Goal: Task Accomplishment & Management: Complete application form

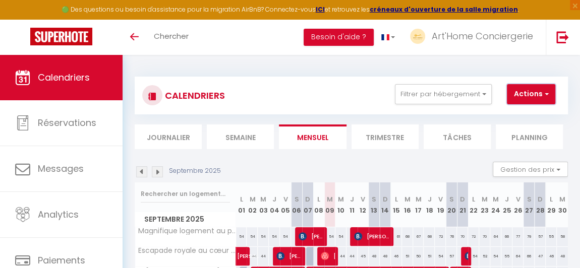
click at [541, 99] on button "Actions" at bounding box center [531, 94] width 48 height 20
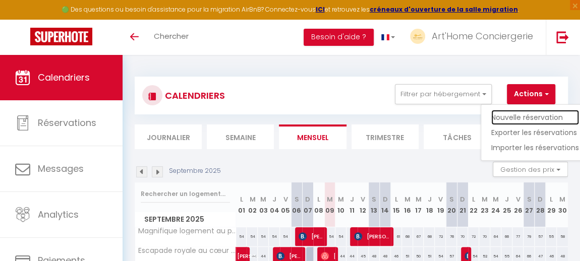
click at [530, 118] on link "Nouvelle réservation" at bounding box center [536, 117] width 88 height 15
select select
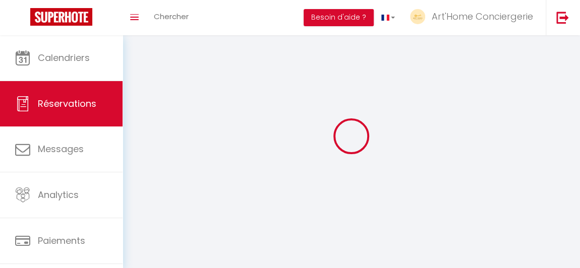
select select
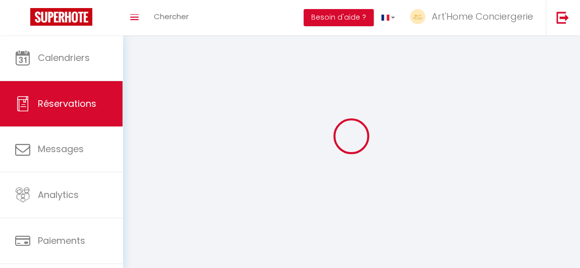
select select
checkbox input "false"
select select
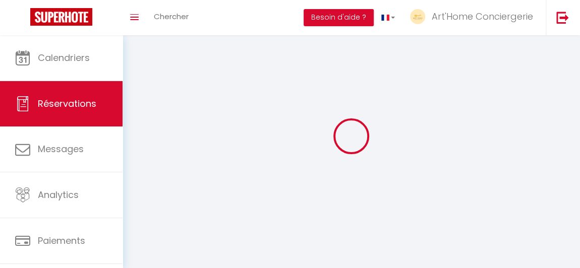
select select
checkbox input "false"
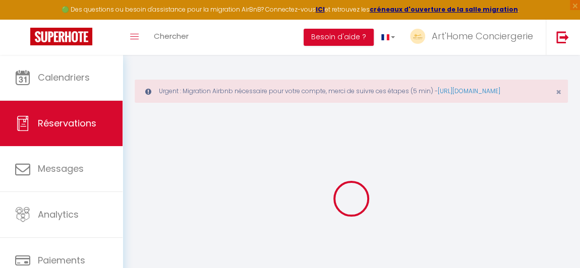
select select
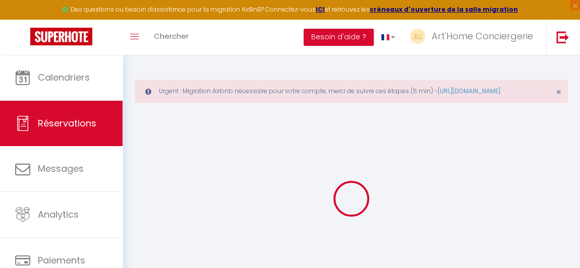
select select
checkbox input "false"
select select
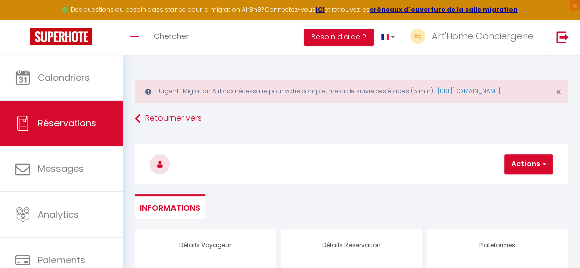
select select
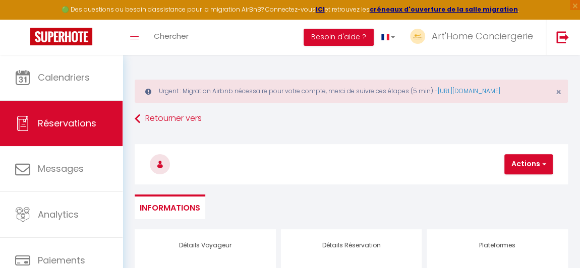
checkbox input "false"
select select
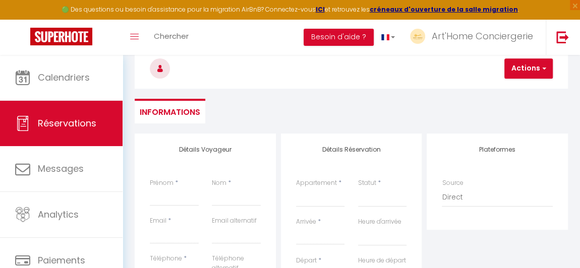
scroll to position [111, 0]
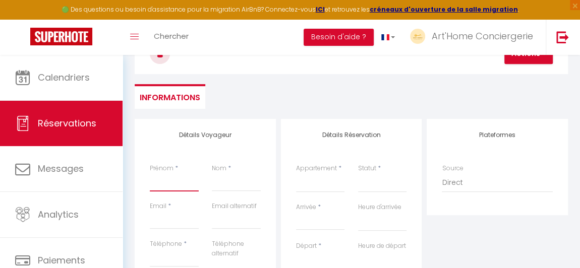
click at [152, 192] on input "Prénom" at bounding box center [174, 183] width 49 height 18
type input "R"
select select
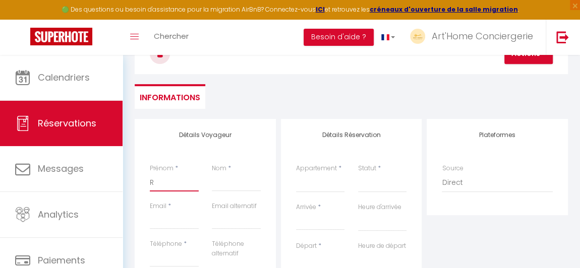
select select
checkbox input "false"
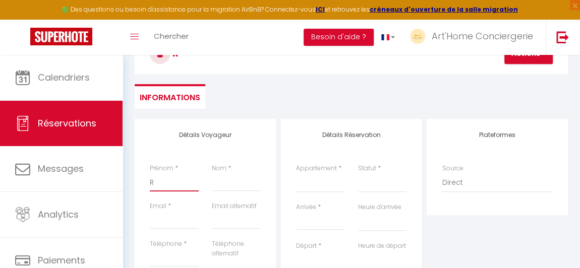
type input "Ra"
select select
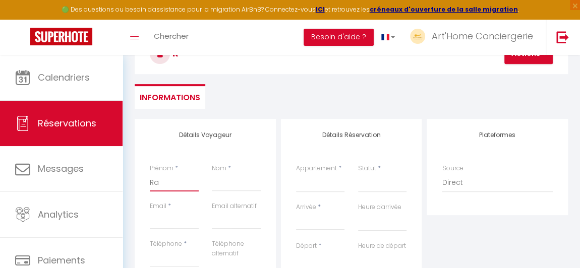
select select
checkbox input "false"
type input "Ram"
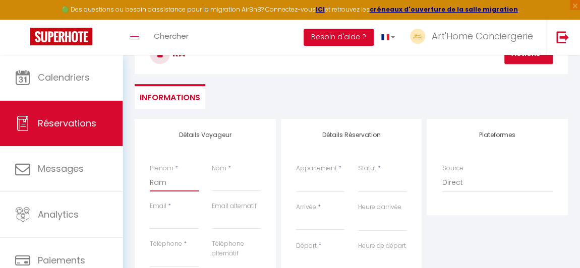
select select
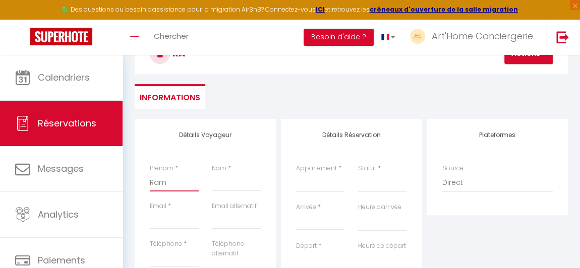
select select
checkbox input "false"
type input "[DEMOGRAPHIC_DATA]"
select select
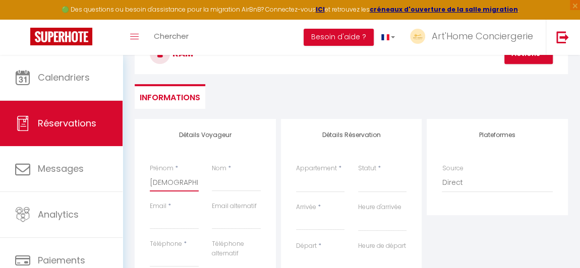
select select
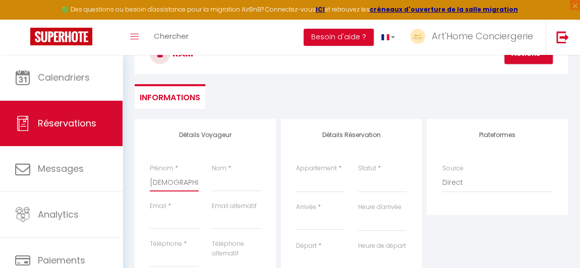
select select
checkbox input "false"
type input "Ramat"
select select
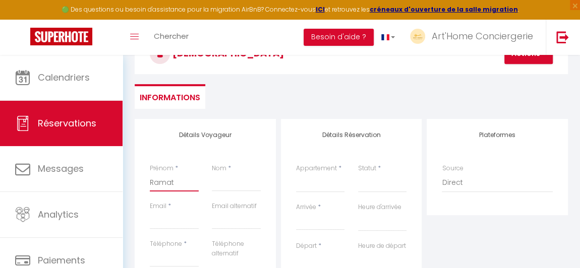
select select
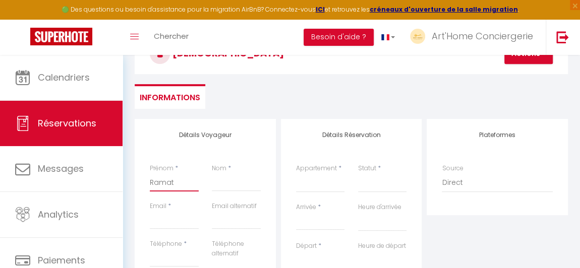
checkbox input "false"
type input "Ramata"
select select
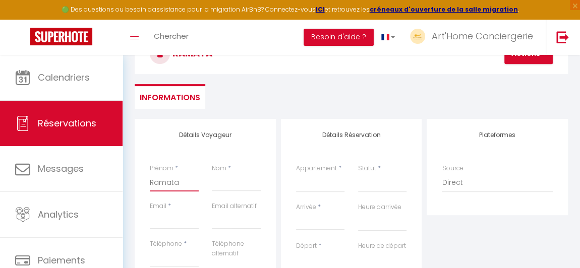
select select
checkbox input "false"
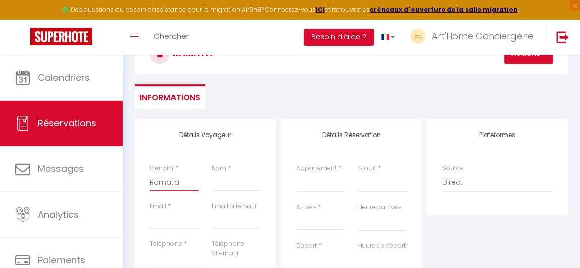
type input "Ramata"
click at [224, 192] on input "Nom" at bounding box center [236, 183] width 49 height 18
type input "T"
select select
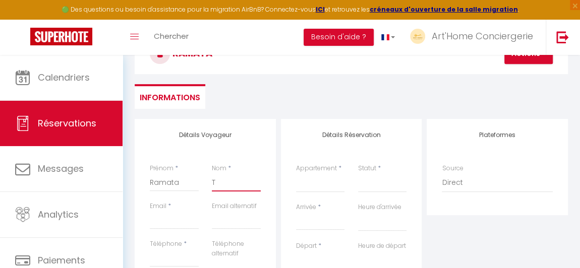
select select
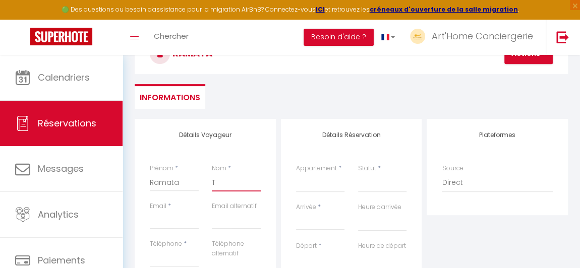
checkbox input "false"
type input "Th"
select select
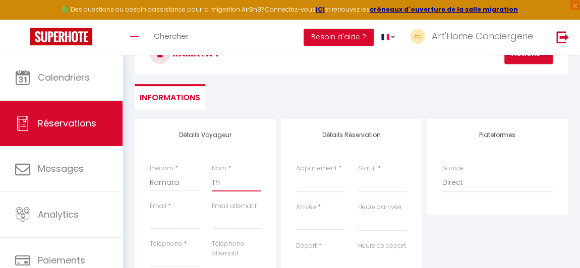
select select
checkbox input "false"
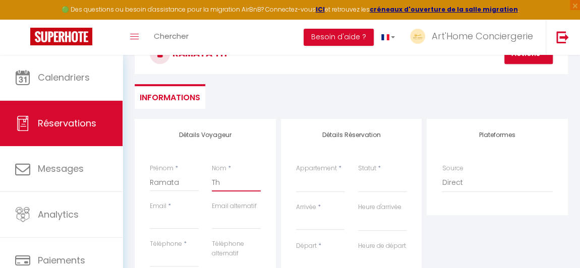
type input "Thi"
select select
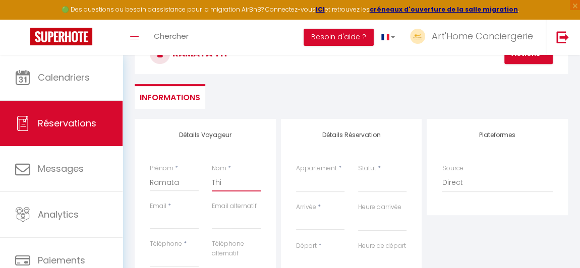
select select
checkbox input "false"
type input "Thia"
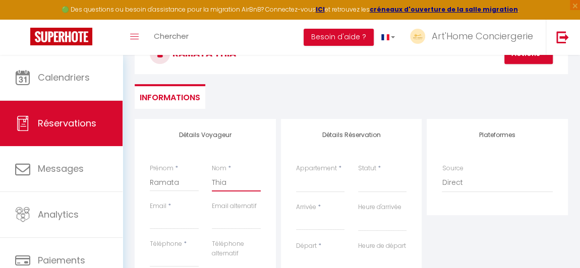
select select
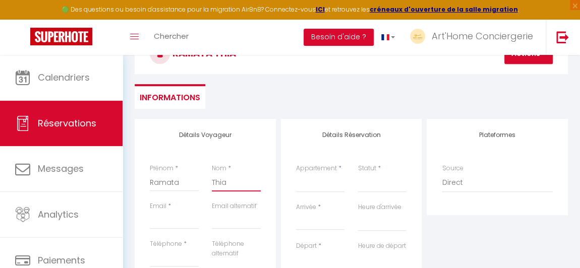
select select
checkbox input "false"
type input "Thiam"
select select
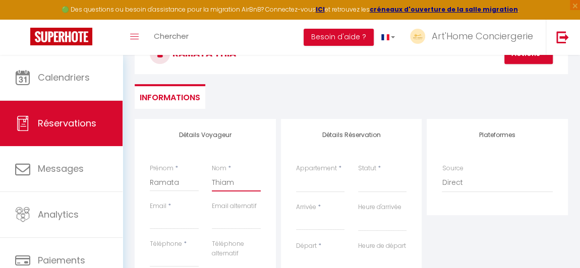
select select
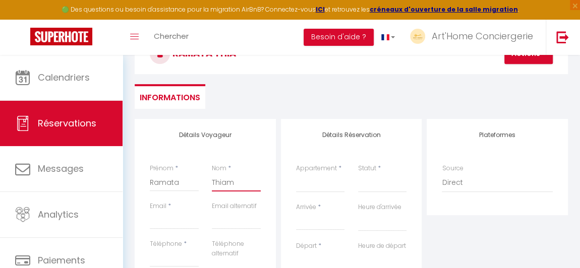
select select
checkbox input "false"
type input "Thiam"
click at [168, 223] on input "Email client" at bounding box center [174, 220] width 49 height 18
type input "t"
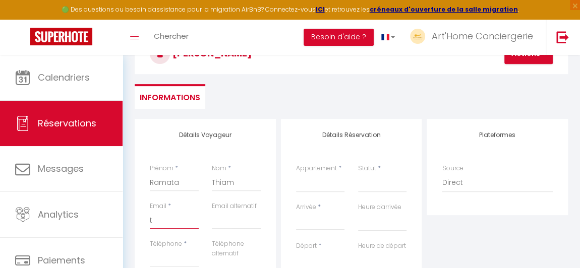
select select
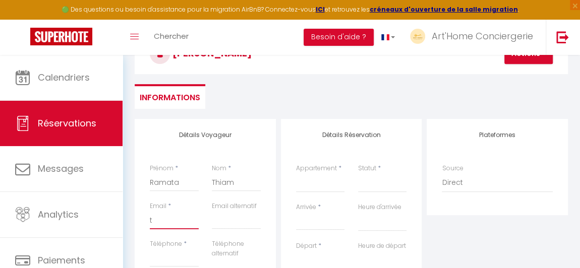
select select
checkbox input "false"
type input "th"
select select
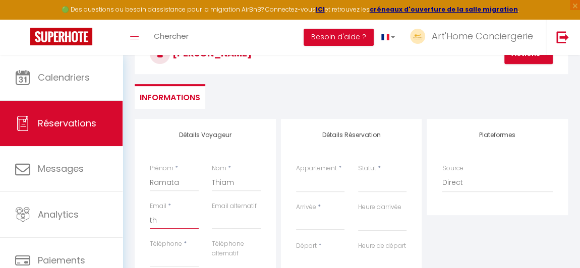
select select
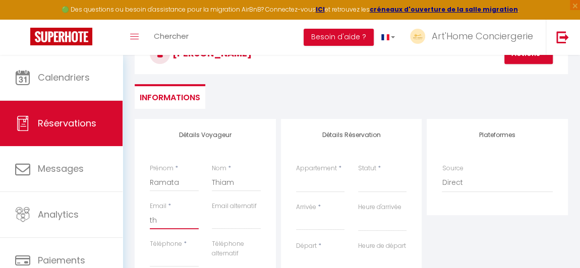
select select
checkbox input "false"
type input "thi"
select select
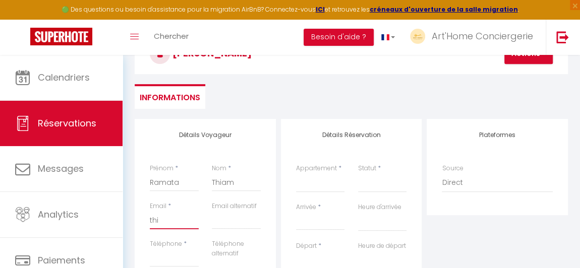
select select
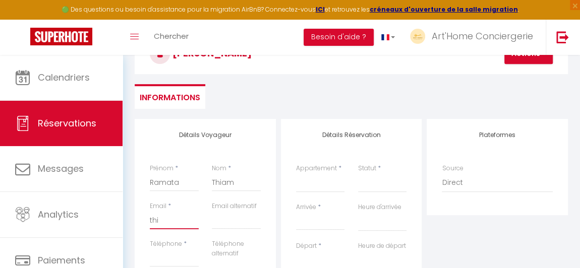
checkbox input "false"
type input "thia"
select select
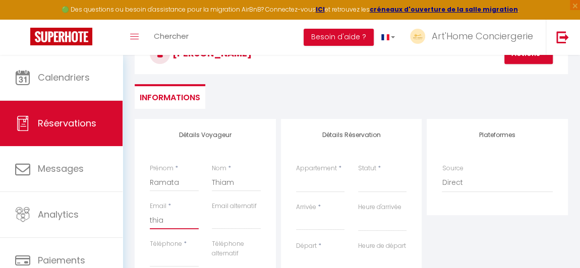
select select
checkbox input "false"
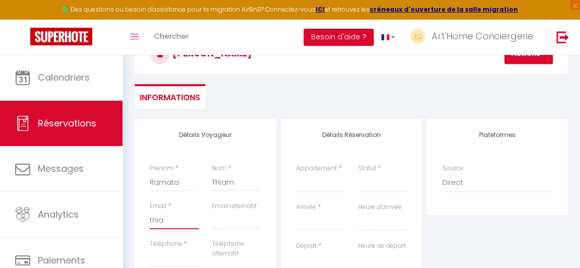
type input "thiam"
select select
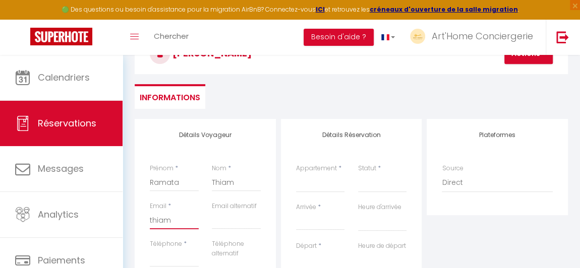
select select
checkbox input "false"
type input "thiam."
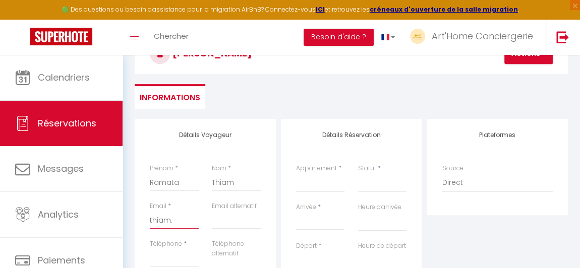
select select
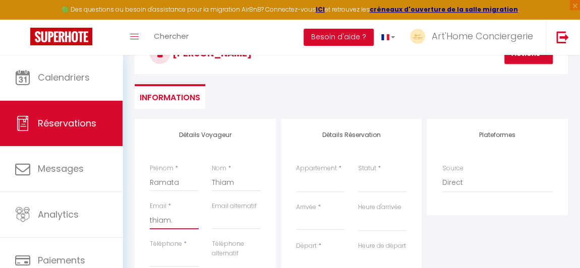
select select
checkbox input "false"
type input "thiam.r"
select select
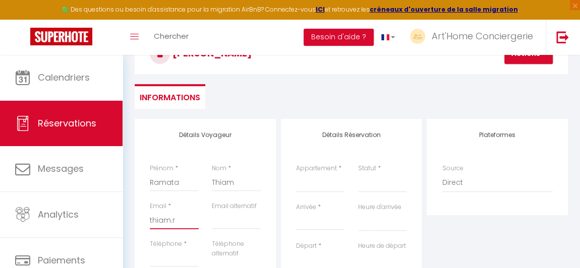
select select
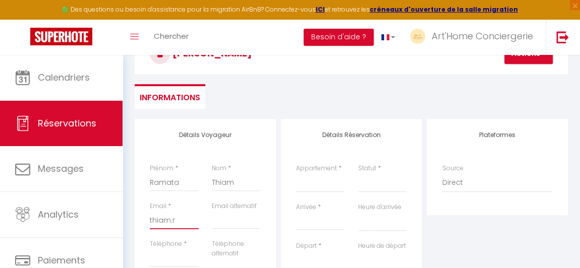
select select
checkbox input "false"
type input "thiam.ra"
select select
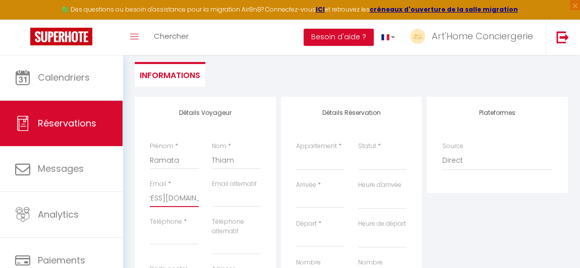
scroll to position [135, 0]
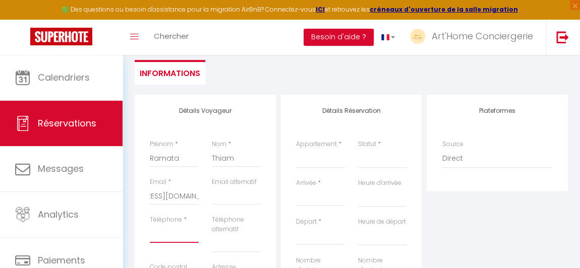
click at [180, 243] on input "Téléphone" at bounding box center [174, 234] width 49 height 18
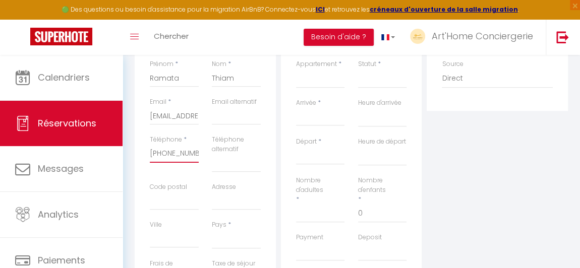
scroll to position [215, 0]
click at [225, 230] on label "Pays" at bounding box center [219, 225] width 15 height 10
click at [225, 238] on select "[GEOGRAPHIC_DATA] [GEOGRAPHIC_DATA] [GEOGRAPHIC_DATA] [GEOGRAPHIC_DATA] [GEOGRA…" at bounding box center [236, 239] width 49 height 19
click at [221, 243] on select "[GEOGRAPHIC_DATA] [GEOGRAPHIC_DATA] [GEOGRAPHIC_DATA] [GEOGRAPHIC_DATA] [GEOGRA…" at bounding box center [236, 239] width 49 height 19
click at [212, 239] on select "[GEOGRAPHIC_DATA] [GEOGRAPHIC_DATA] [GEOGRAPHIC_DATA] [GEOGRAPHIC_DATA] [GEOGRA…" at bounding box center [236, 239] width 49 height 19
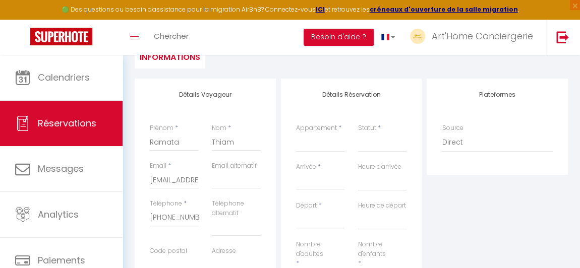
scroll to position [150, 0]
click at [312, 153] on select "Magnifique logement au pied du [GEOGRAPHIC_DATA] royale au cœur de [GEOGRAPHIC_…" at bounding box center [320, 143] width 49 height 19
click at [296, 143] on select "Magnifique logement au pied du [GEOGRAPHIC_DATA] royale au cœur de [GEOGRAPHIC_…" at bounding box center [320, 143] width 49 height 19
click at [377, 150] on select "Confirmé Non Confirmé [PERSON_NAME] par le voyageur No Show Request" at bounding box center [382, 143] width 49 height 19
click at [358, 143] on select "Confirmé Non Confirmé [PERSON_NAME] par le voyageur No Show Request" at bounding box center [382, 143] width 49 height 19
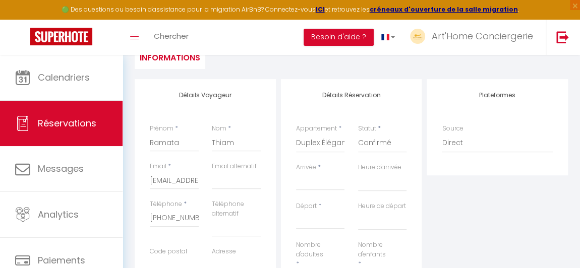
click at [312, 189] on input "Arrivée" at bounding box center [320, 182] width 49 height 13
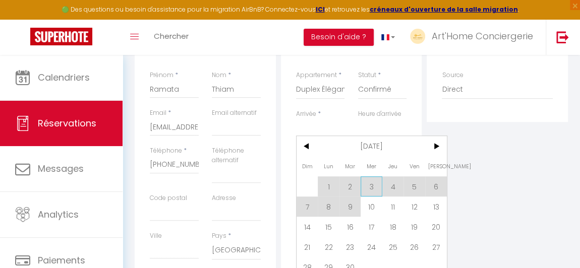
scroll to position [206, 0]
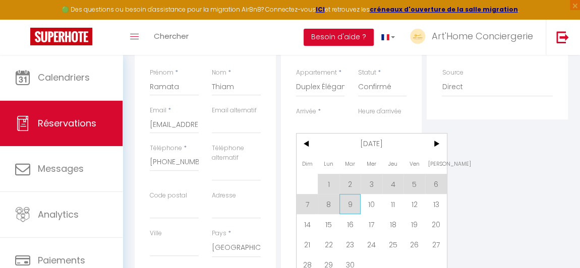
click at [349, 213] on span "9" at bounding box center [351, 204] width 22 height 20
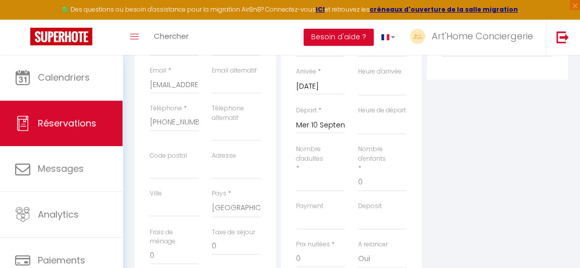
scroll to position [247, 0]
click at [312, 191] on input "Nombre d'adultes" at bounding box center [320, 182] width 49 height 18
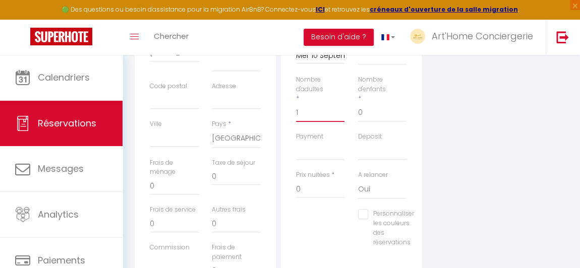
scroll to position [316, 0]
click at [312, 198] on input "0" at bounding box center [320, 189] width 49 height 18
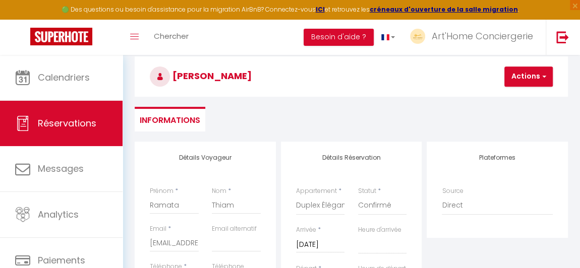
scroll to position [85, 0]
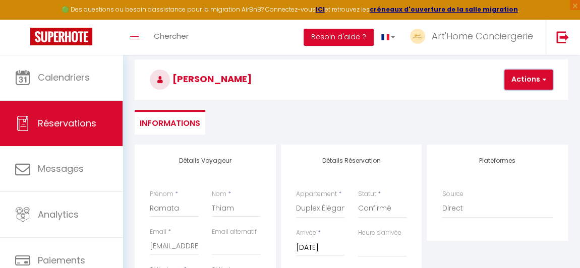
click at [517, 90] on button "Actions" at bounding box center [529, 80] width 48 height 20
click at [515, 108] on link "Enregistrer" at bounding box center [538, 101] width 80 height 13
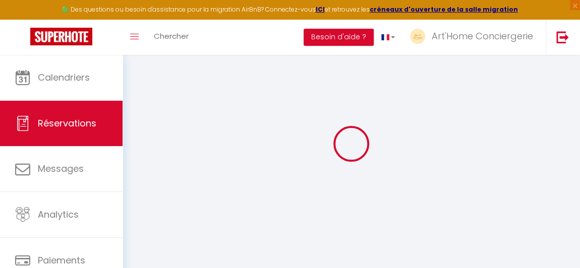
scroll to position [55, 0]
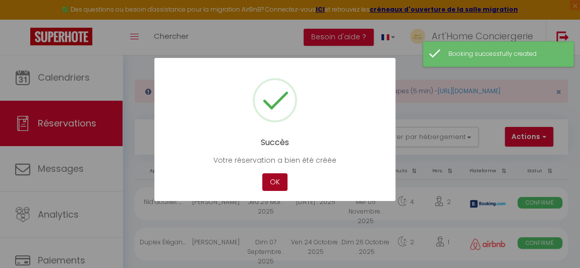
click at [272, 185] on button "OK" at bounding box center [274, 183] width 25 height 18
